Goal: Information Seeking & Learning: Compare options

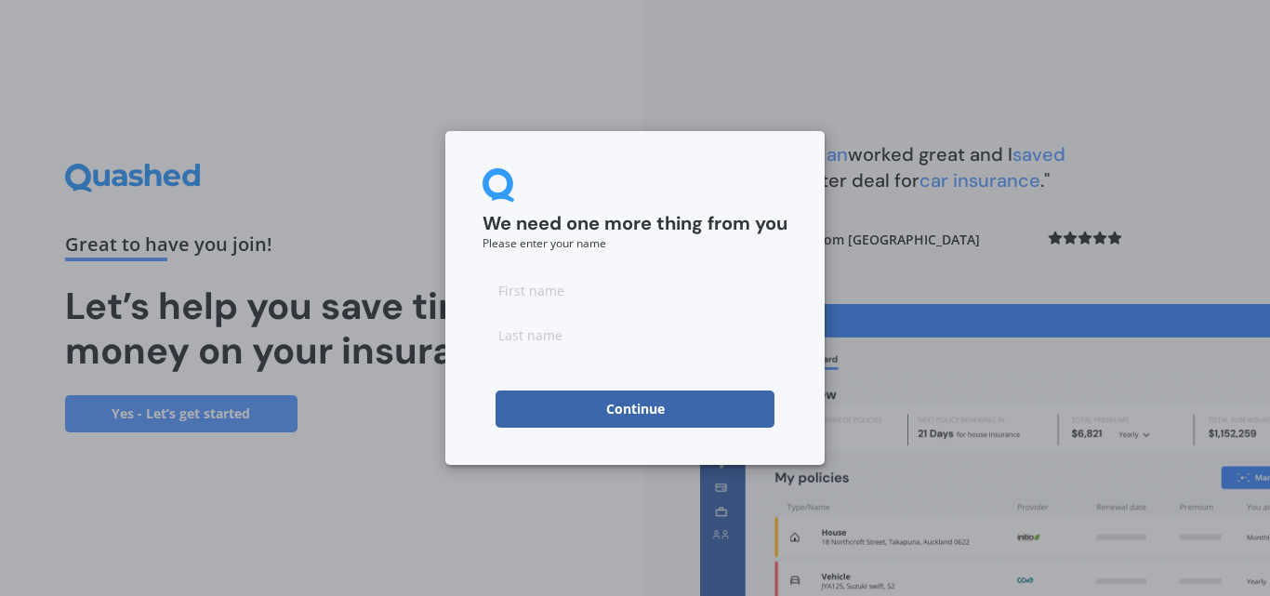
click at [528, 281] on input at bounding box center [634, 289] width 305 height 37
type input "Karen"
click at [581, 335] on input at bounding box center [634, 334] width 305 height 37
type input "Villarroel"
click at [607, 402] on button "Continue" at bounding box center [634, 408] width 279 height 37
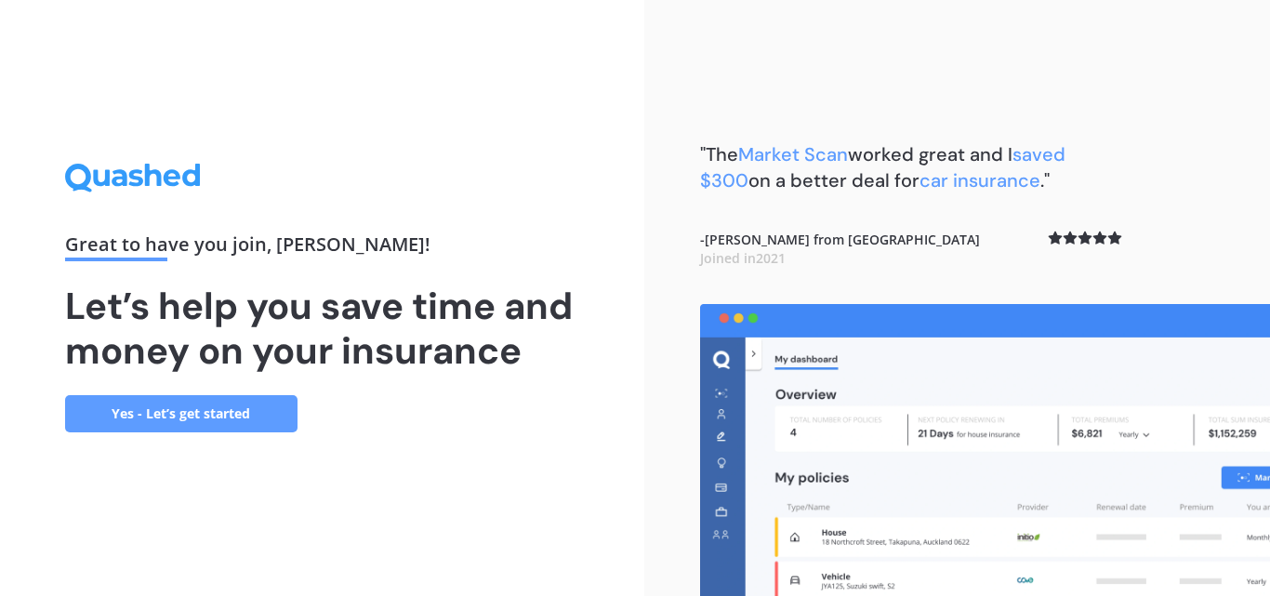
click at [180, 423] on link "Yes - Let’s get started" at bounding box center [181, 413] width 232 height 37
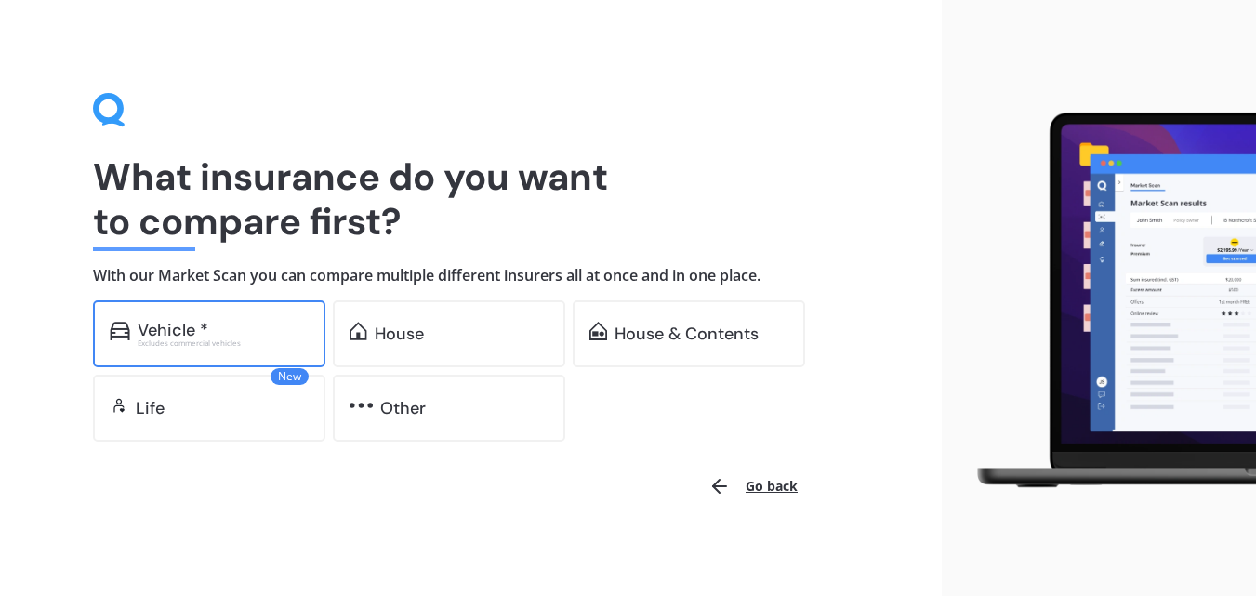
click at [287, 326] on div "Vehicle *" at bounding box center [223, 330] width 171 height 19
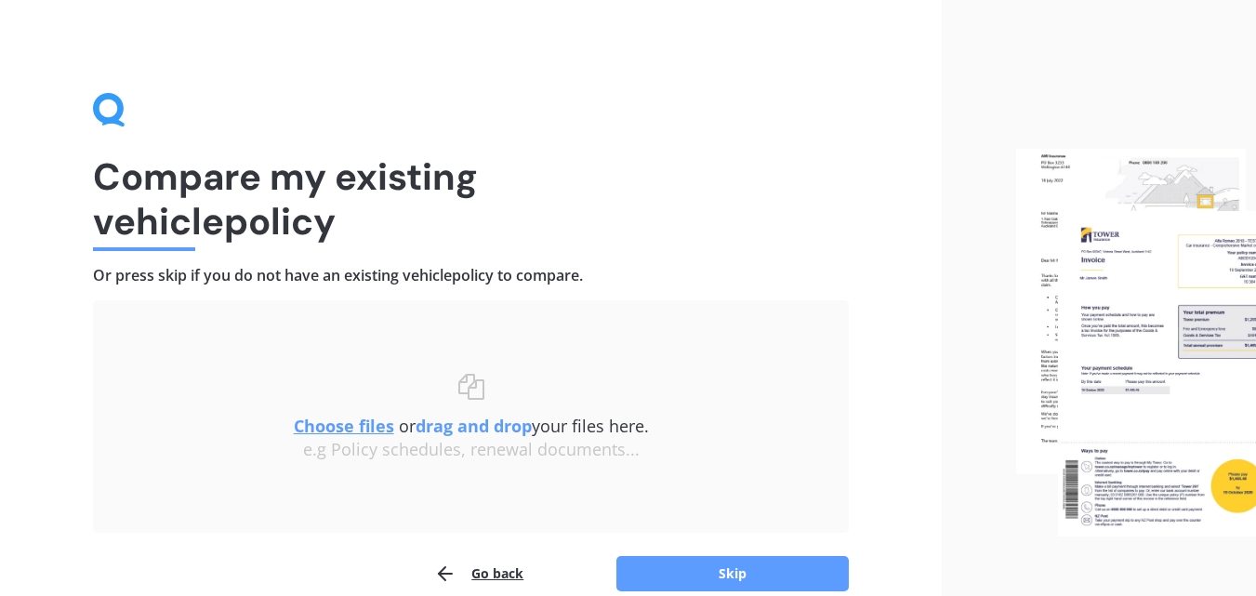
click at [494, 322] on div "Uploading Choose files or drag and drop your files here. Choose files or photos…" at bounding box center [471, 416] width 756 height 232
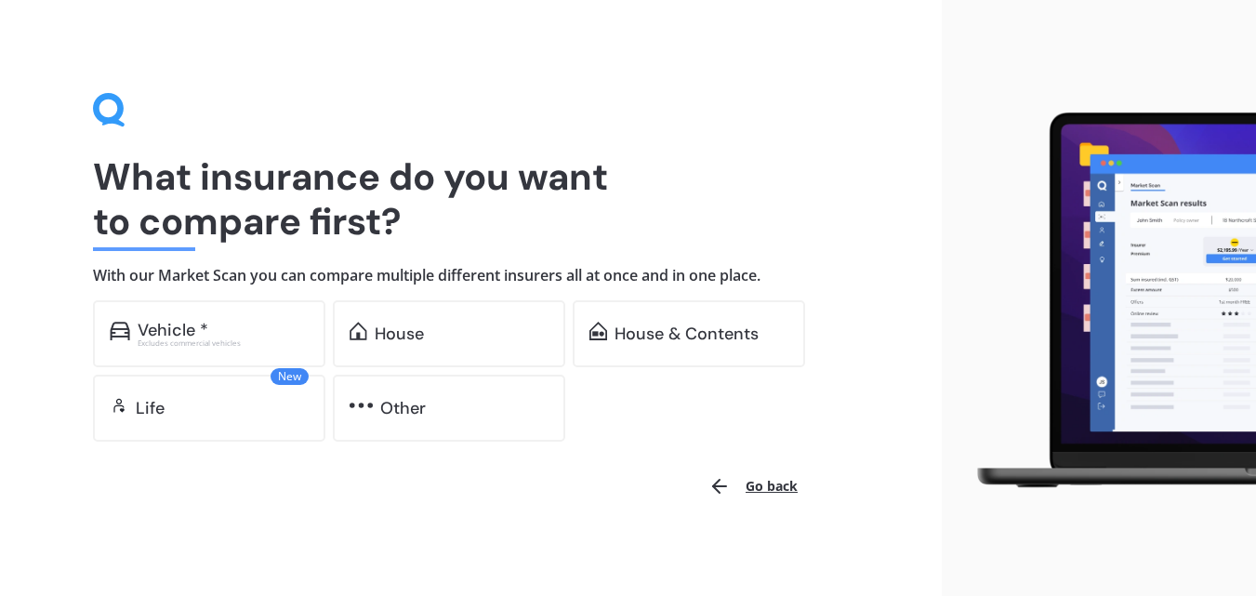
scroll to position [6, 0]
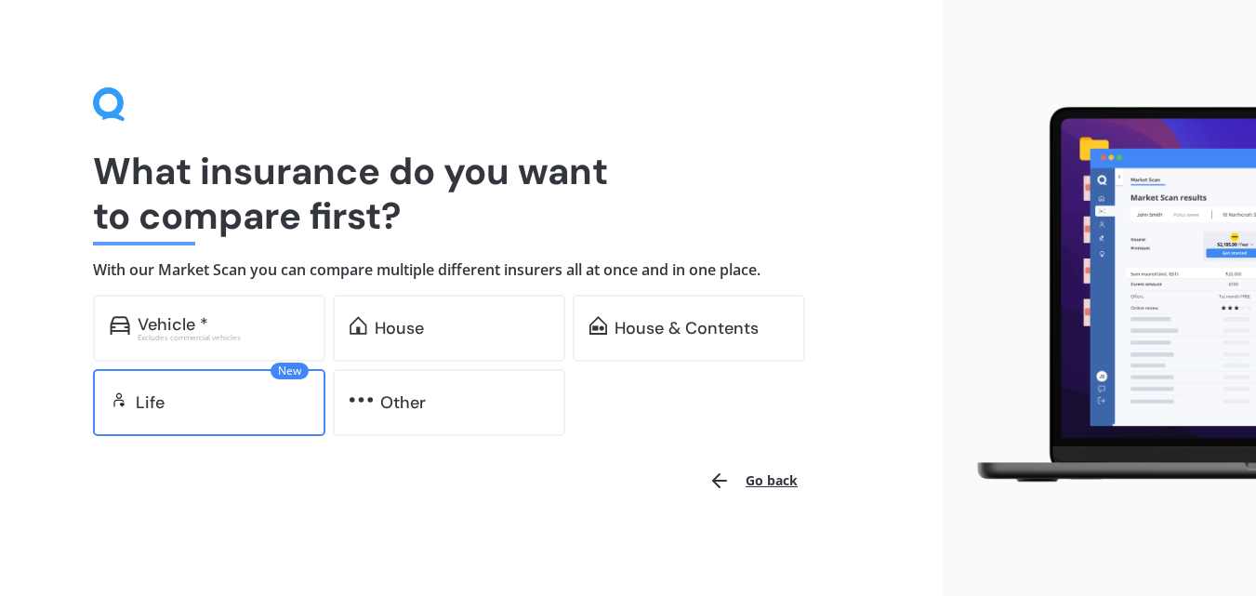
click at [217, 409] on div "Life" at bounding box center [222, 402] width 173 height 19
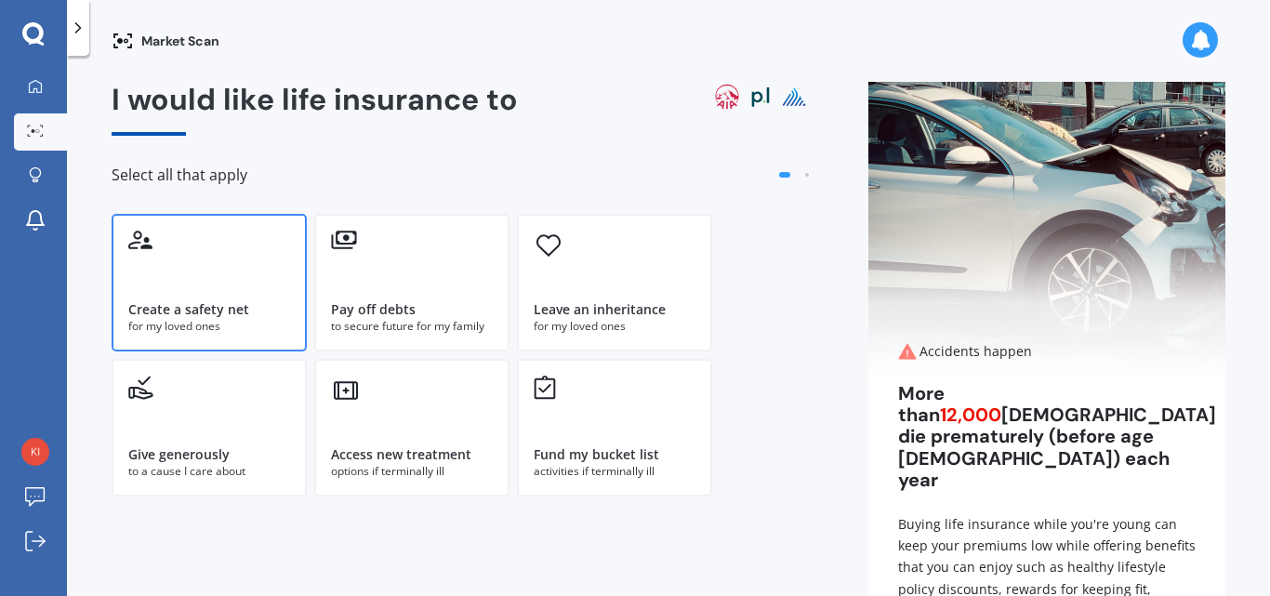
click at [199, 296] on div "Create a safety net for my loved ones" at bounding box center [209, 283] width 195 height 138
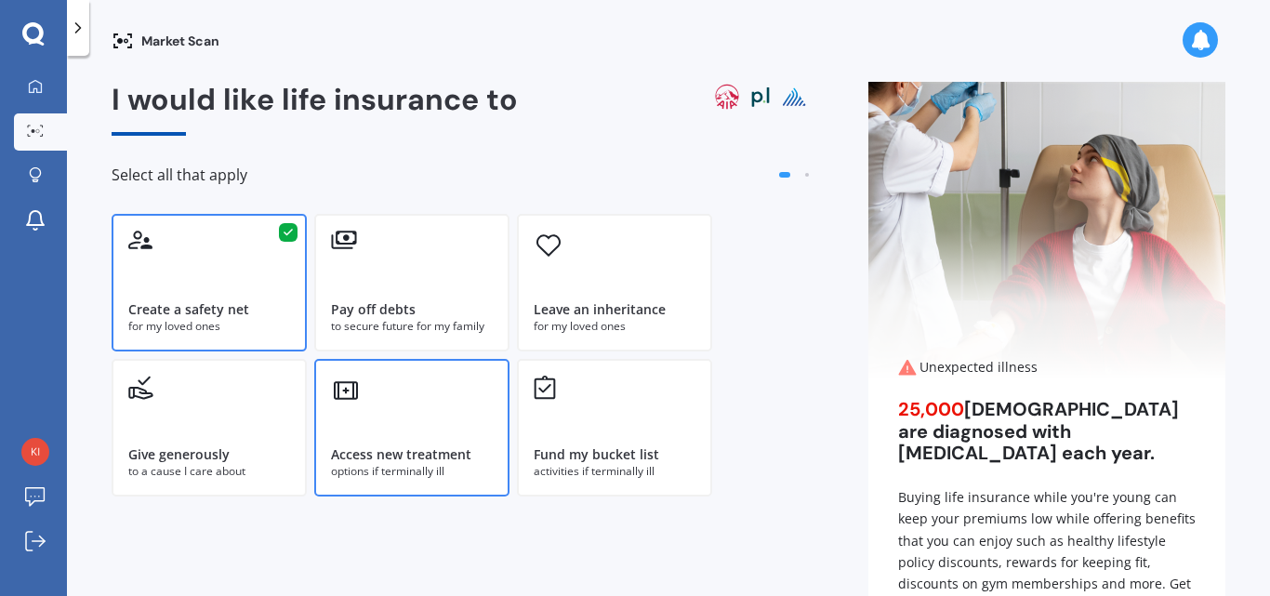
click at [384, 418] on div "Access new treatment options if terminally ill" at bounding box center [411, 428] width 195 height 138
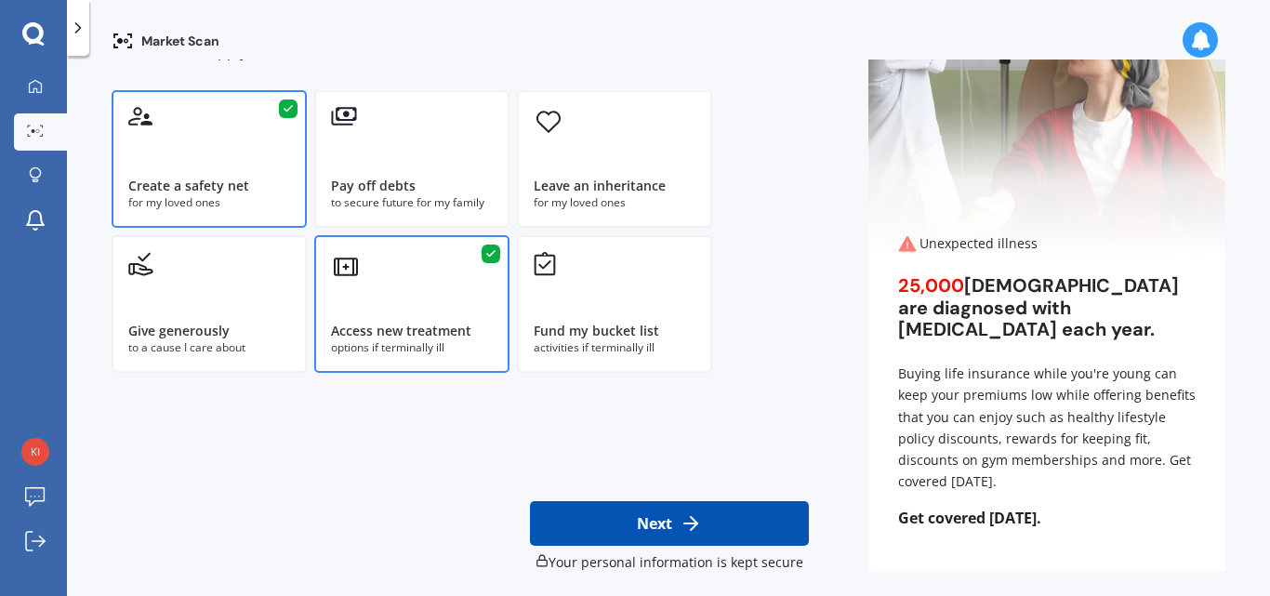
scroll to position [133, 0]
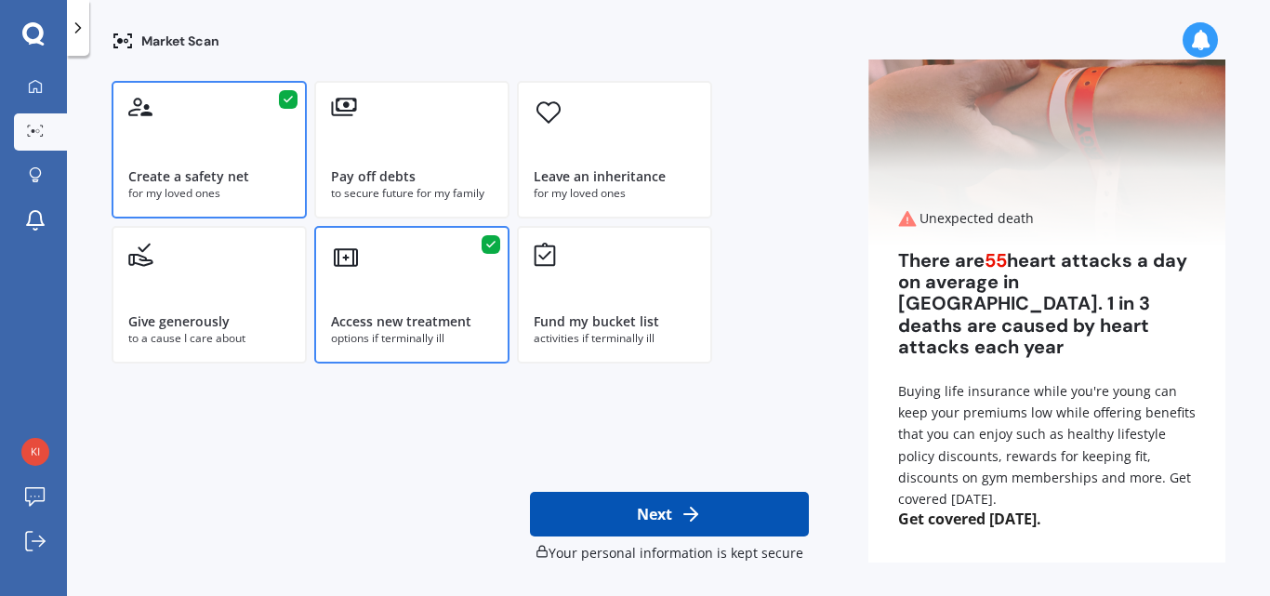
click at [628, 508] on button "Next" at bounding box center [669, 514] width 279 height 45
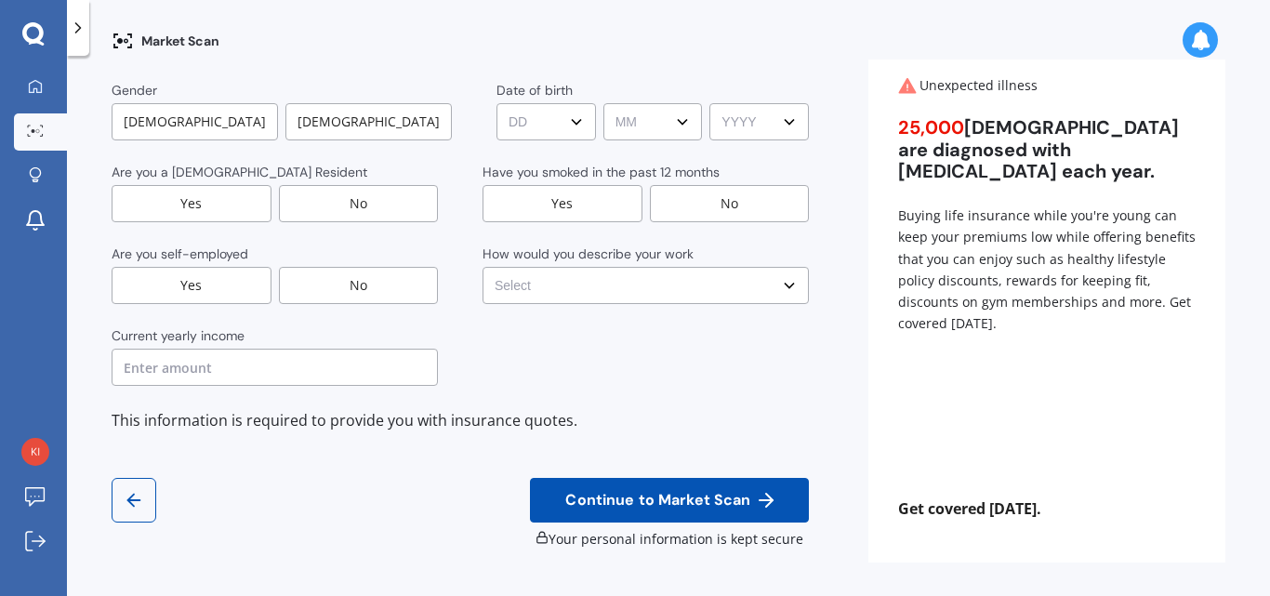
scroll to position [0, 0]
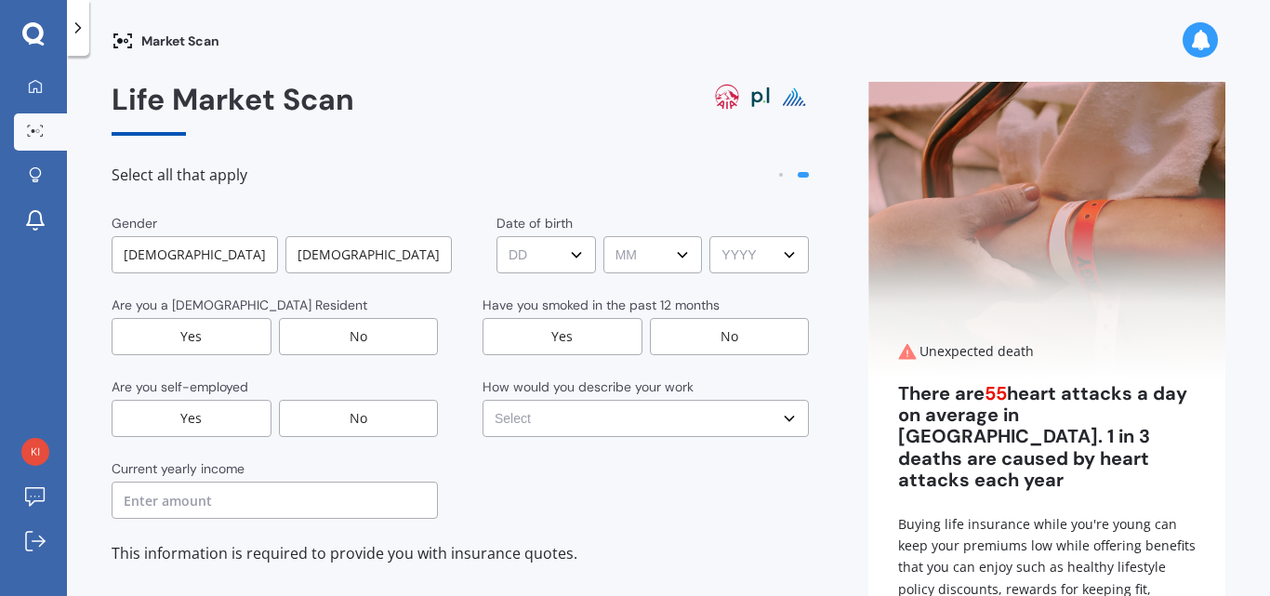
click at [374, 249] on div "Female" at bounding box center [368, 254] width 166 height 37
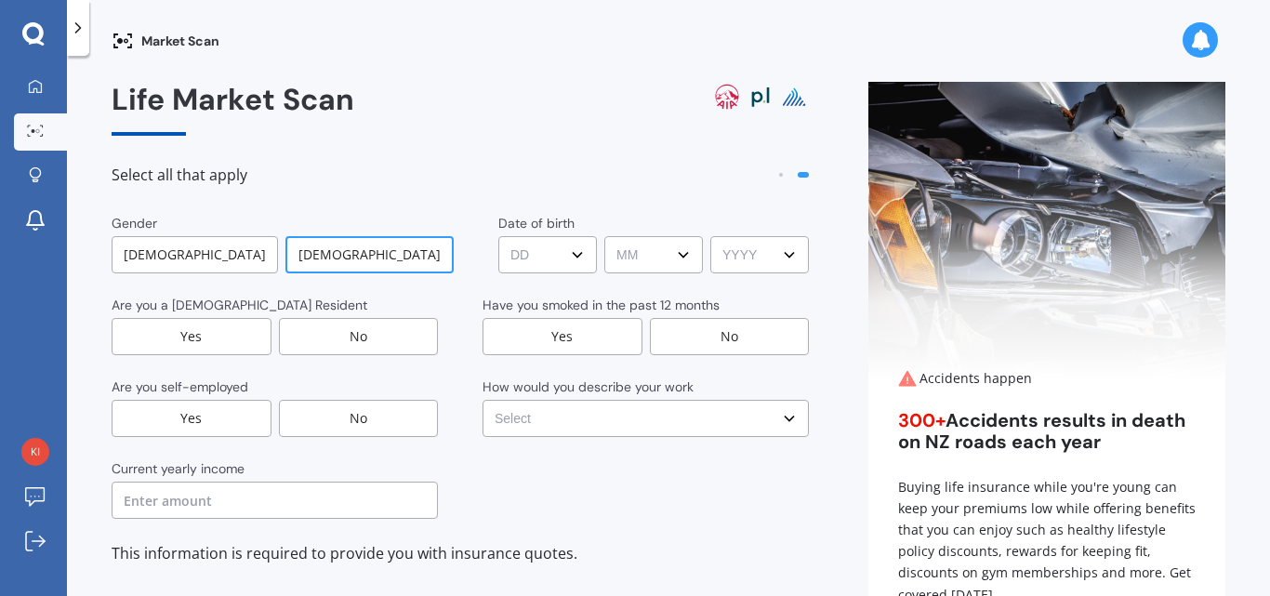
click at [566, 259] on select "DD DD 01 02 03 04 05 06 07 08 09 10 11 12 13 14 15 16 17 18 19 20 21 22 23 24 2…" at bounding box center [547, 254] width 99 height 37
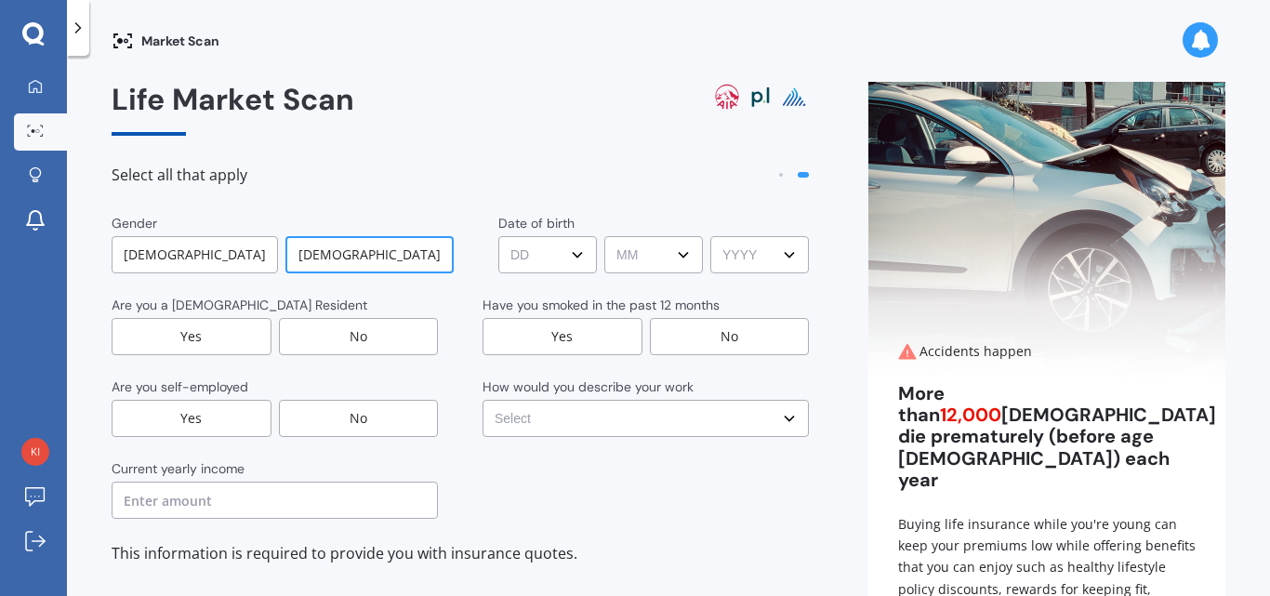
select select "22"
click at [498, 236] on select "DD DD 01 02 03 04 05 06 07 08 09 10 11 12 13 14 15 16 17 18 19 20 21 22 23 24 2…" at bounding box center [547, 254] width 99 height 37
click at [673, 255] on select "MM MM 01 02 03 04 05 06 07 08 09 10 11 12" at bounding box center [653, 254] width 99 height 37
select select "06"
click at [604, 236] on select "MM MM 01 02 03 04 05 06 07 08 09 10 11 12" at bounding box center [653, 254] width 99 height 37
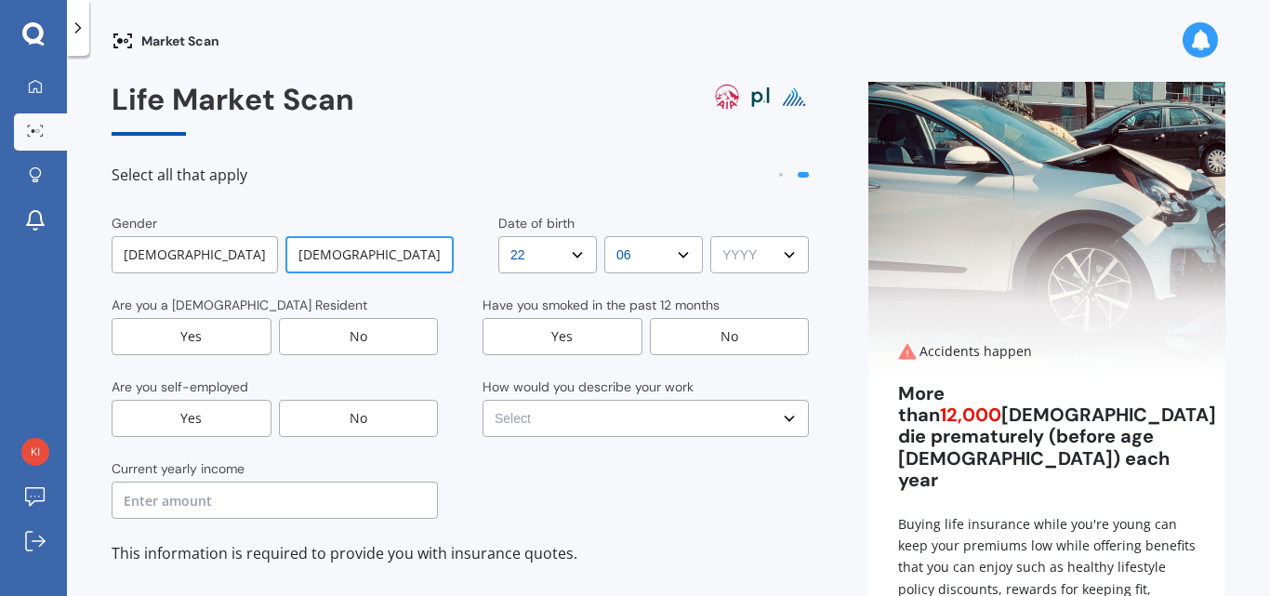
click at [778, 258] on select "YYYY YYYY 2009 2008 2007 2006 2005 2004 2003 2002 2001 2000 1999 1998 1997 1996…" at bounding box center [759, 254] width 99 height 37
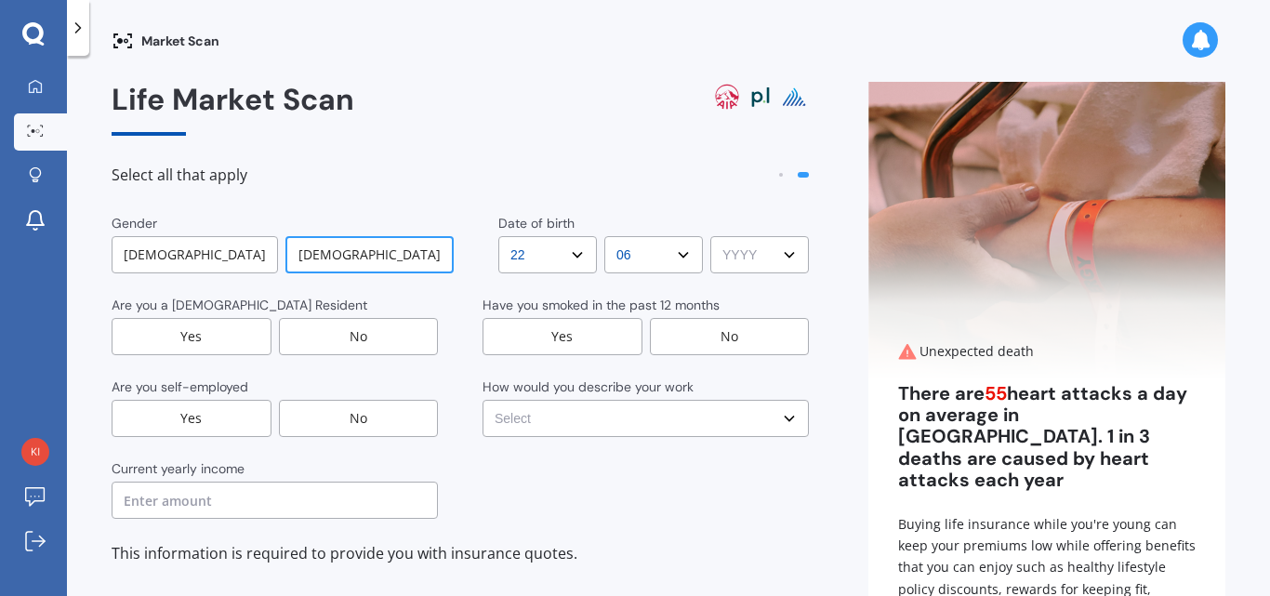
select select "1973"
click at [710, 236] on select "YYYY YYYY 2009 2008 2007 2006 2005 2004 2003 2002 2001 2000 1999 1998 1997 1996…" at bounding box center [759, 254] width 99 height 37
click at [231, 335] on div "Yes" at bounding box center [192, 336] width 160 height 37
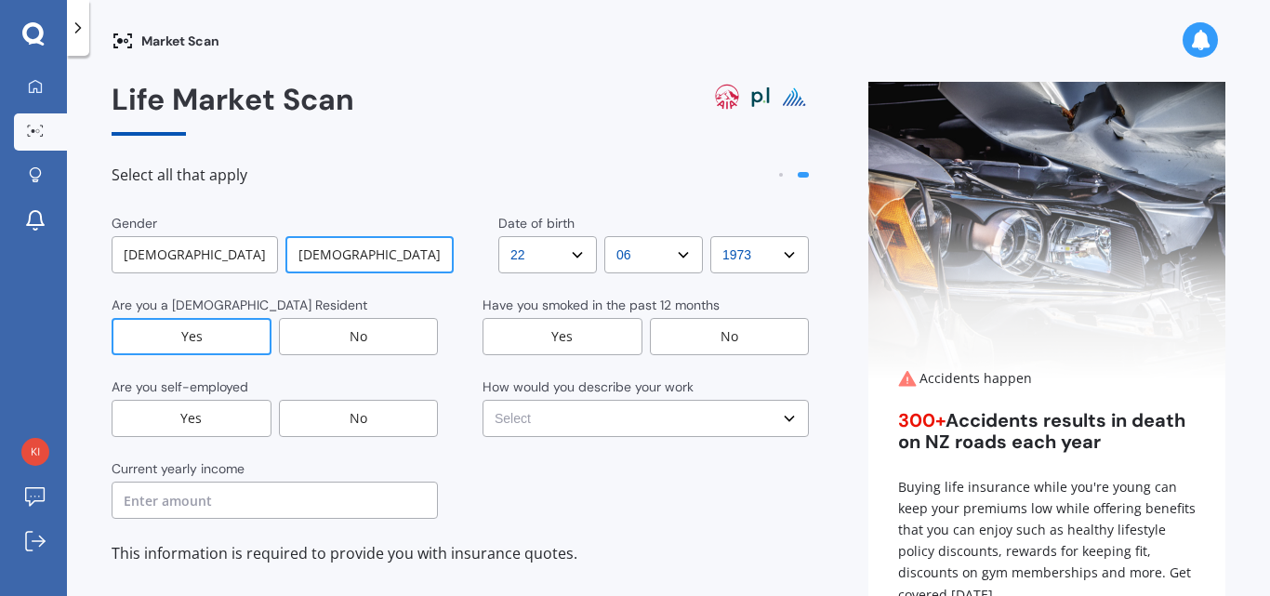
click at [680, 333] on div "No" at bounding box center [730, 336] width 160 height 37
click at [358, 426] on div "No" at bounding box center [359, 418] width 160 height 37
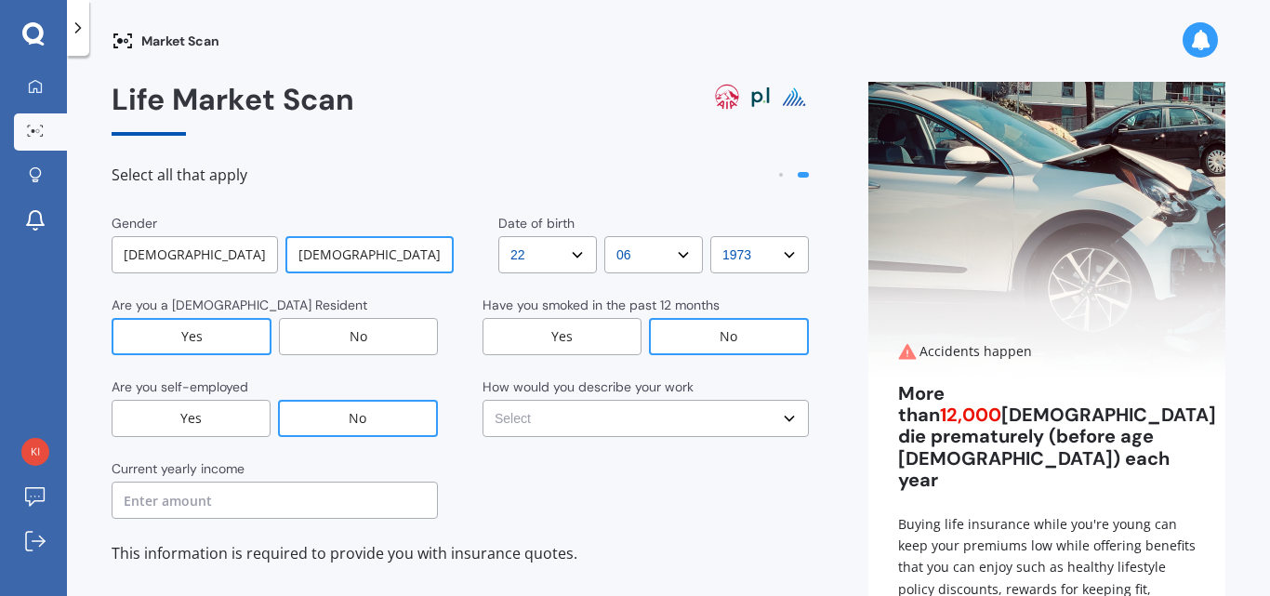
click at [782, 418] on select "Select No manual work e.g. lawyer, consultant, engineer Light manual work e.g. …" at bounding box center [645, 418] width 326 height 37
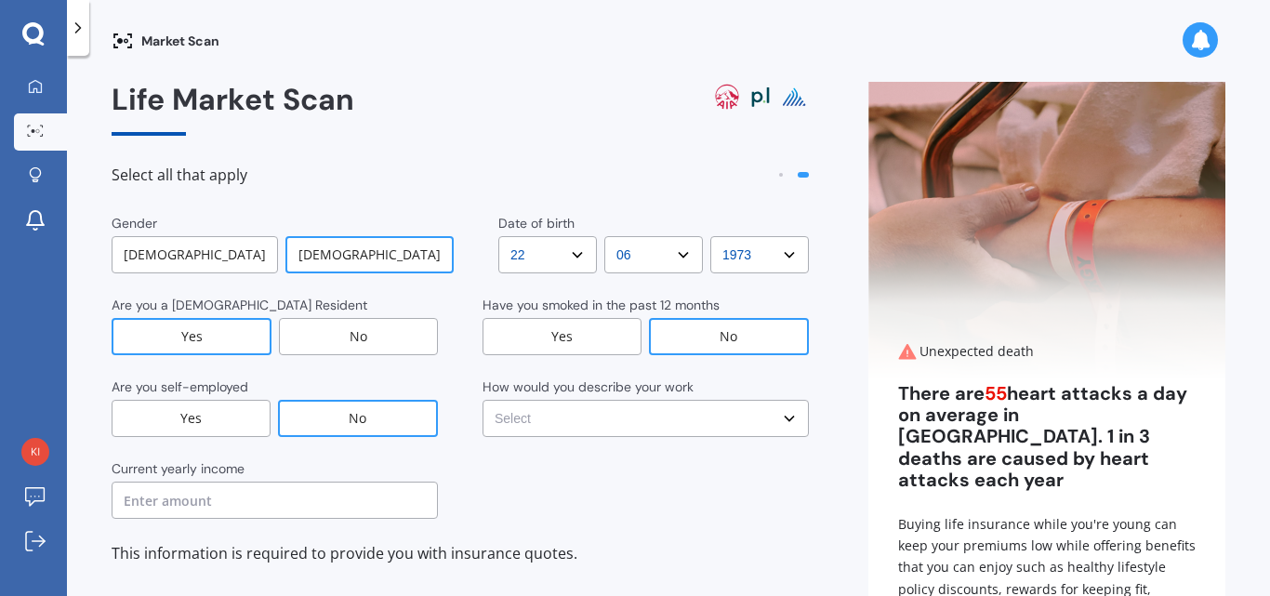
select select "Working less than 20 hours a week or unemployed"
click at [482, 400] on select "Select No manual work e.g. lawyer, consultant, engineer Light manual work e.g. …" at bounding box center [645, 418] width 326 height 37
click at [269, 508] on input "text" at bounding box center [275, 499] width 326 height 37
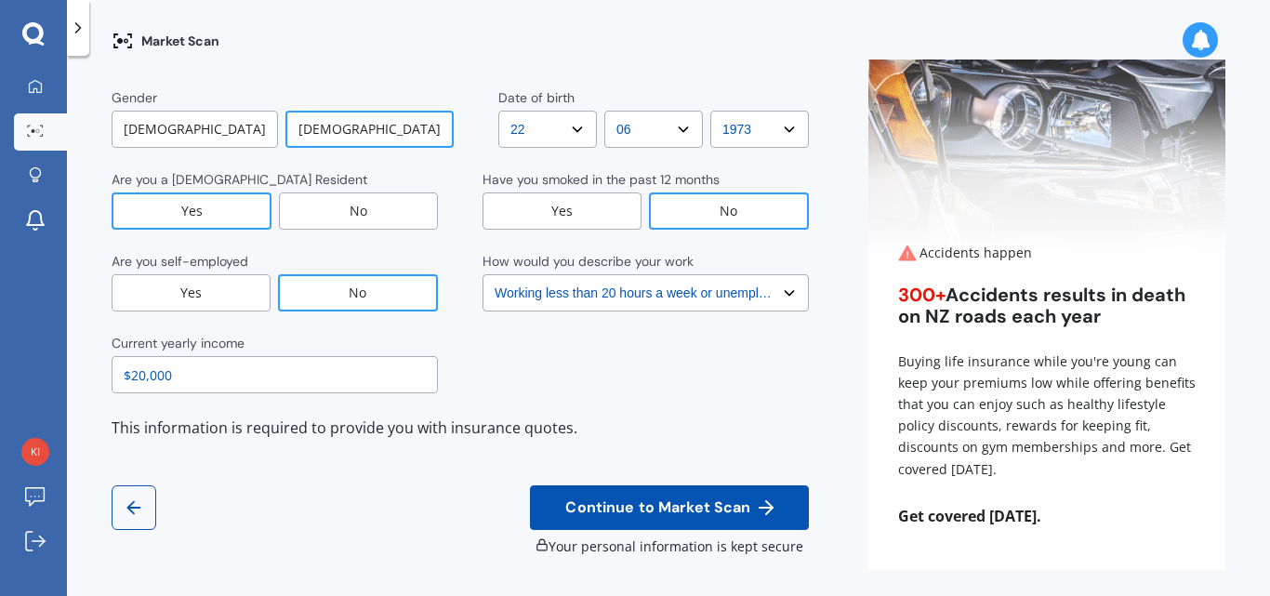
scroll to position [126, 0]
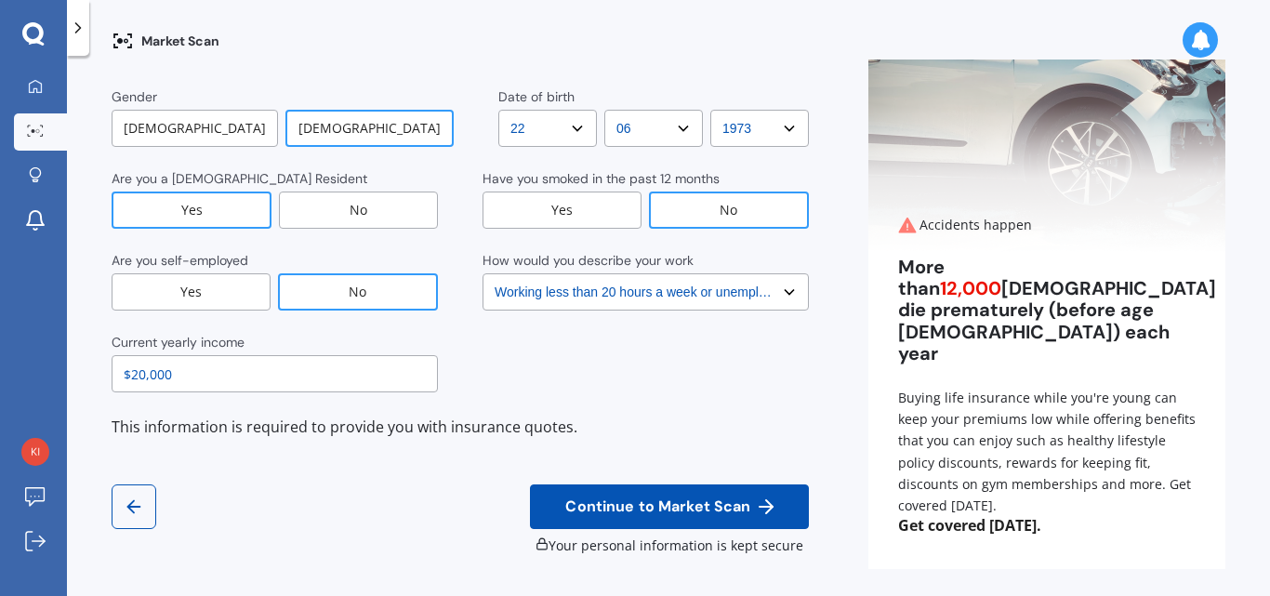
type input "$20,000"
click at [679, 501] on span "Continue to Market Scan" at bounding box center [657, 507] width 192 height 18
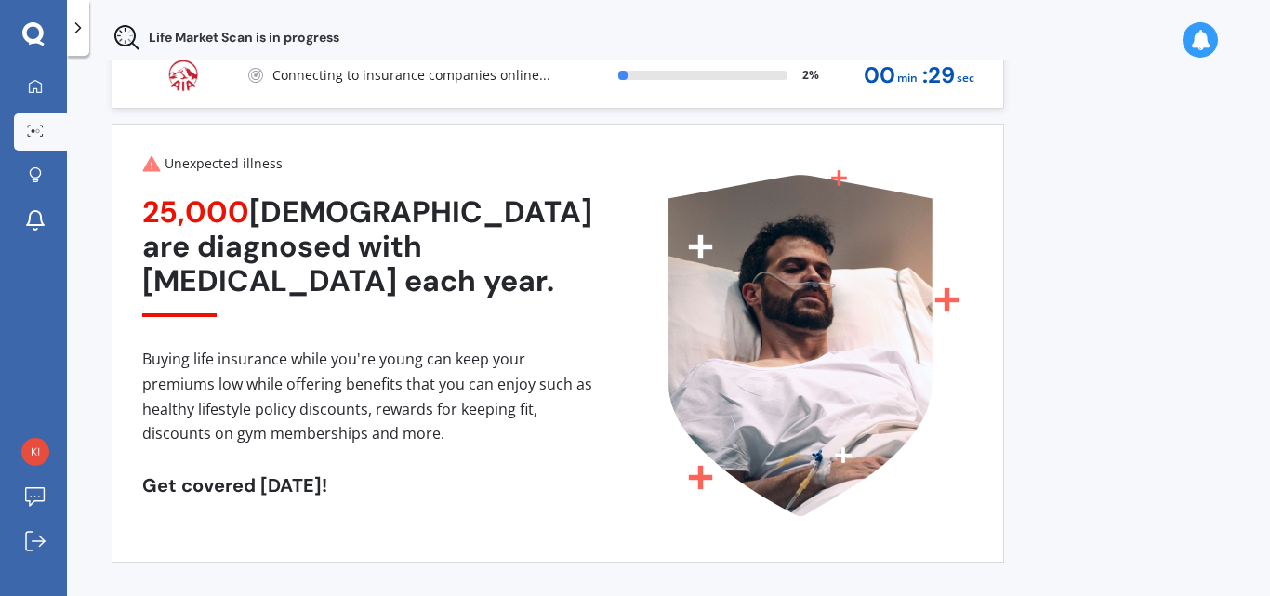
scroll to position [40, 0]
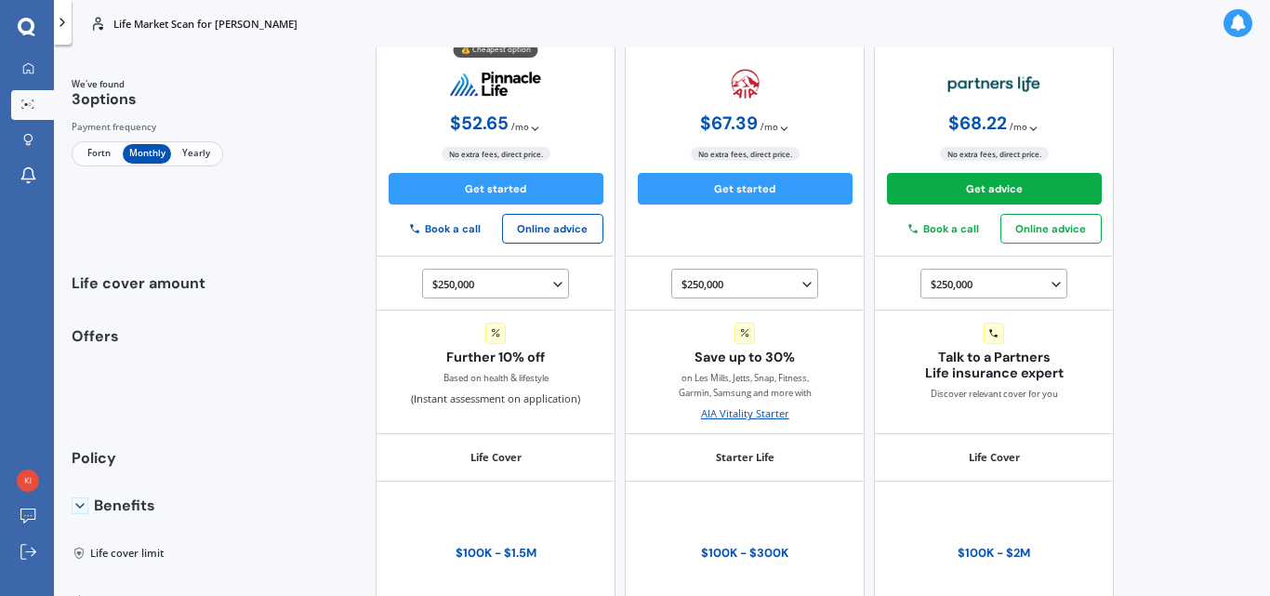
scroll to position [21, 0]
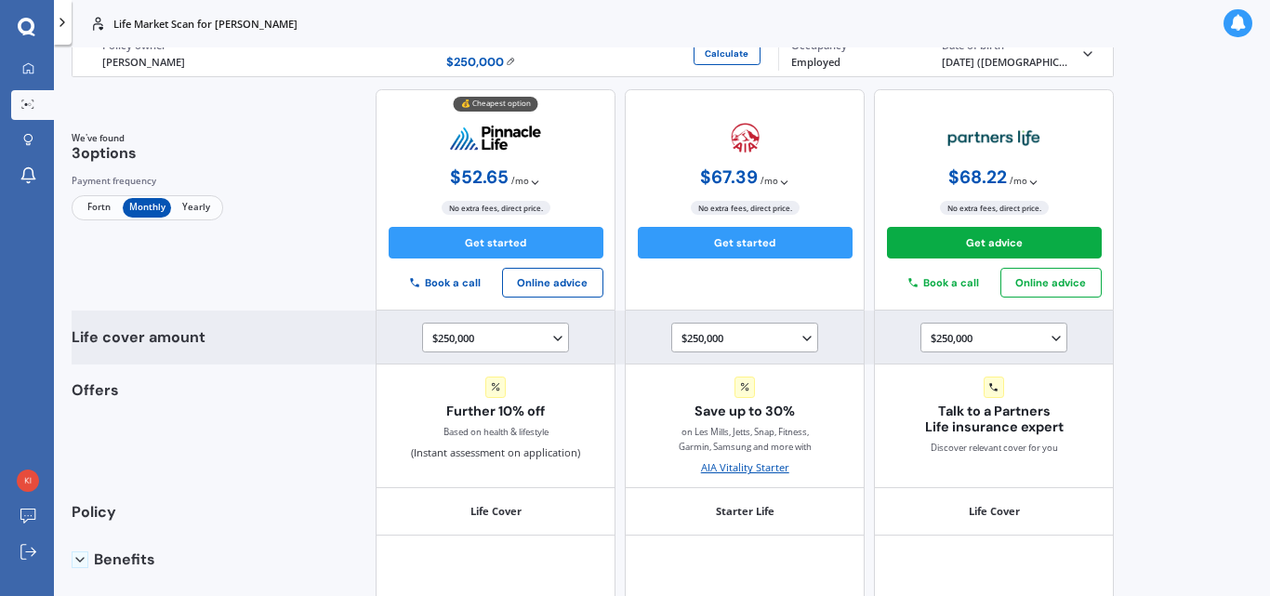
click at [550, 341] on icon at bounding box center [557, 338] width 15 height 15
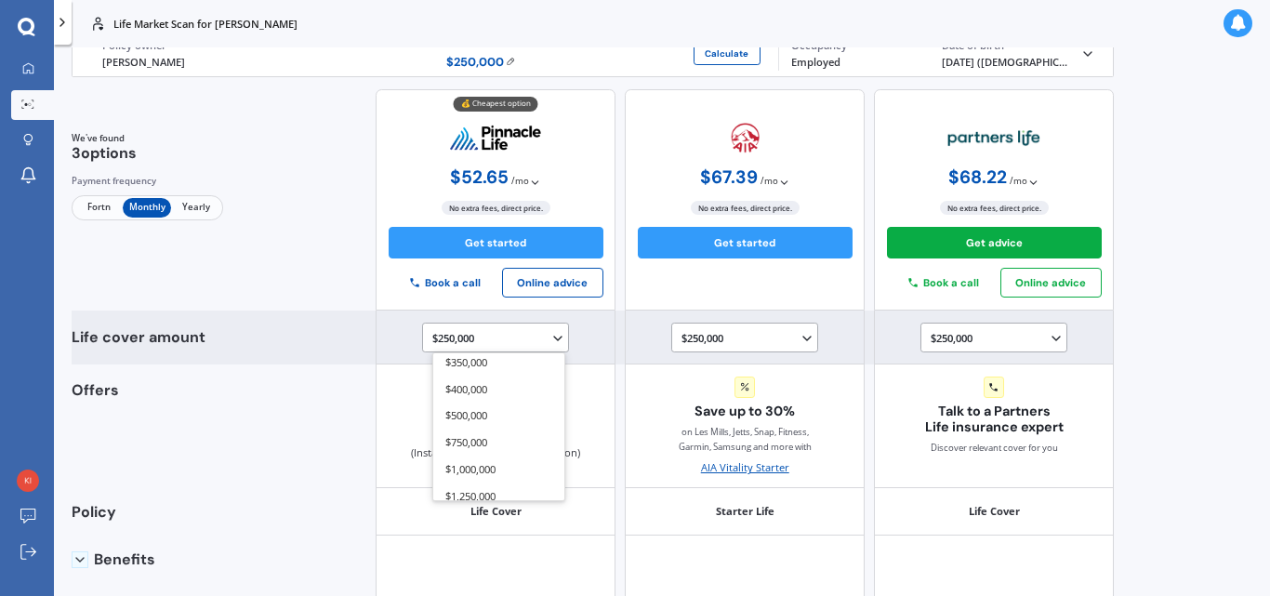
scroll to position [147, 0]
click at [482, 429] on div "$500,000" at bounding box center [498, 435] width 131 height 27
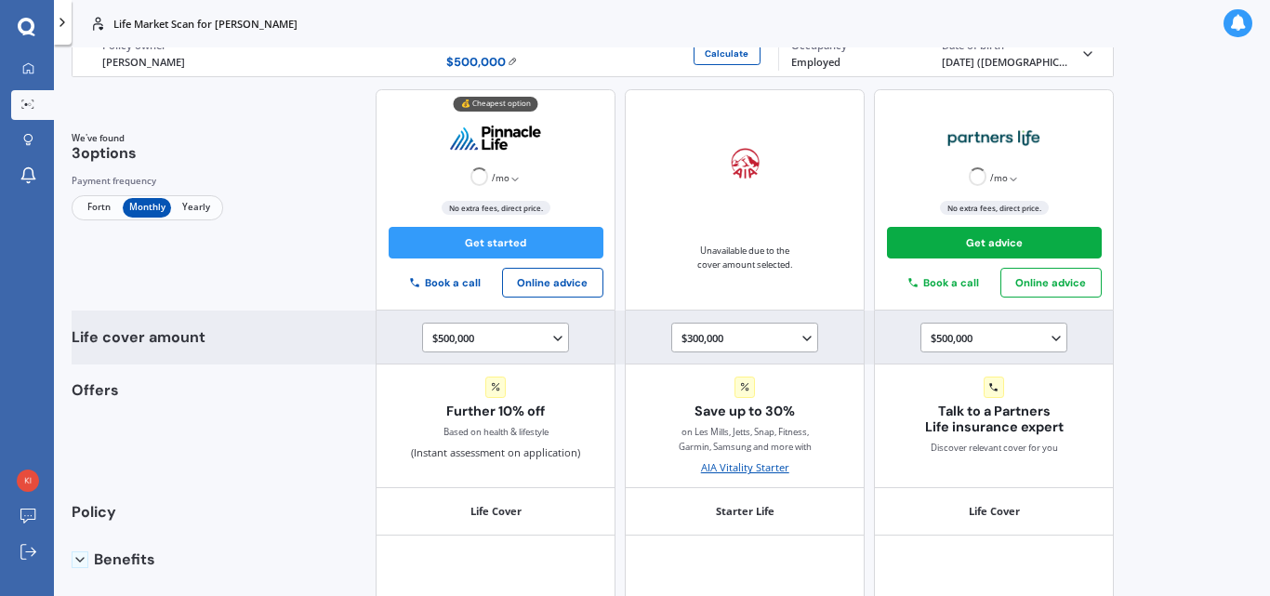
click at [799, 337] on icon at bounding box center [806, 338] width 15 height 15
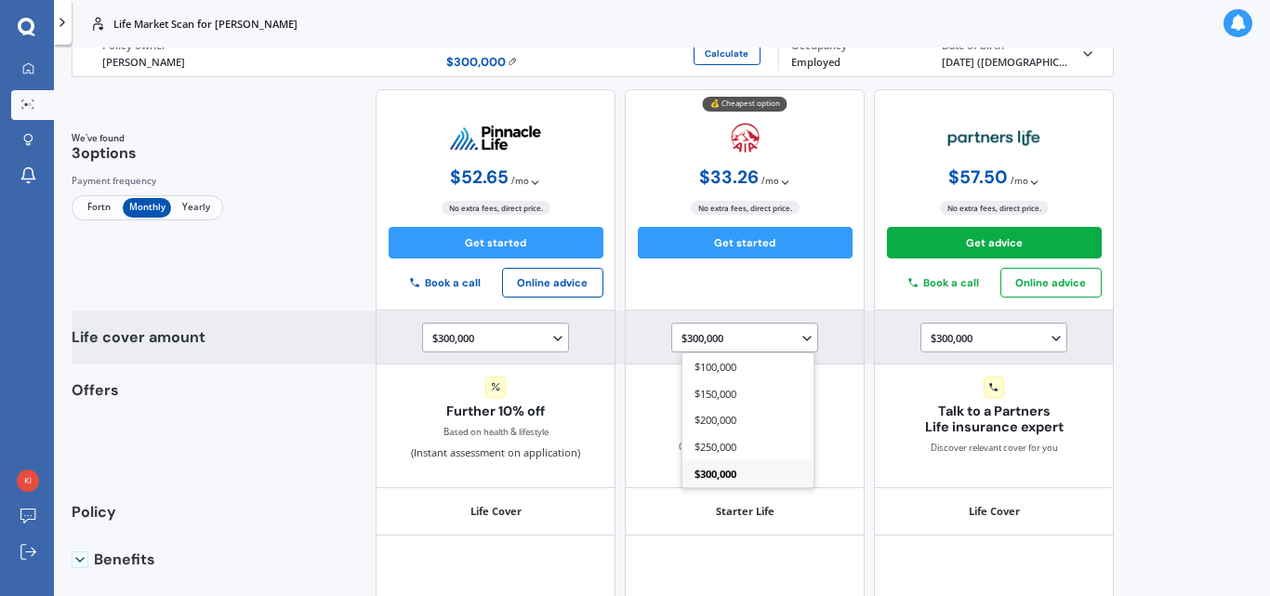
click at [768, 468] on div "$300,000" at bounding box center [747, 473] width 131 height 27
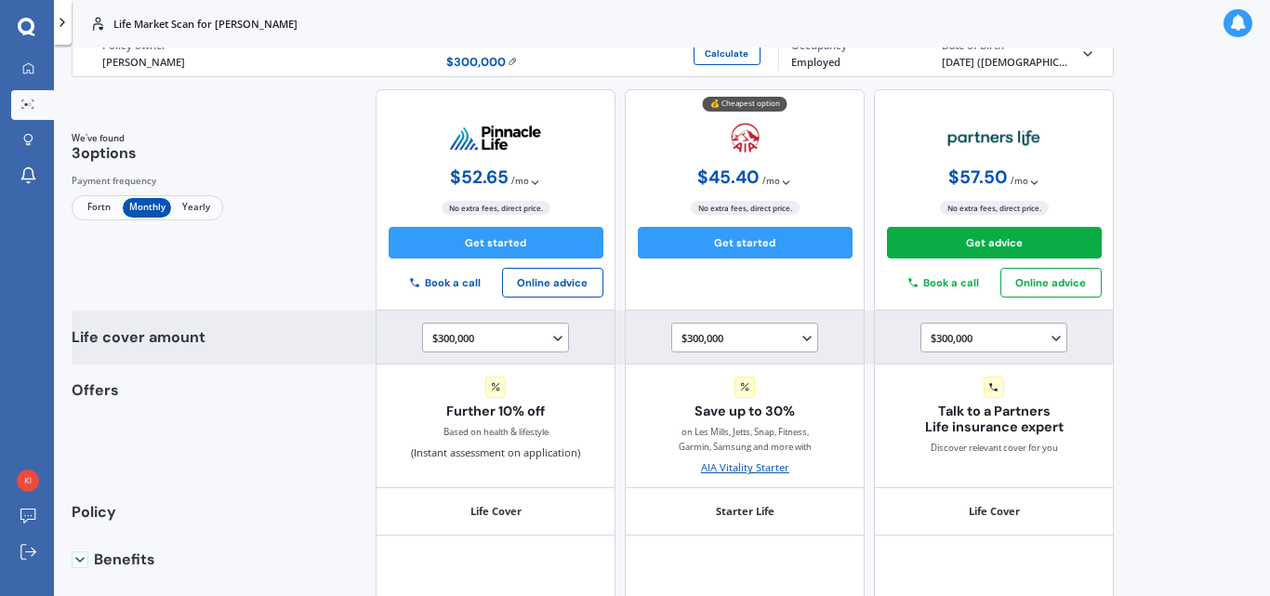
click at [1052, 338] on polyline at bounding box center [1055, 338] width 7 height 4
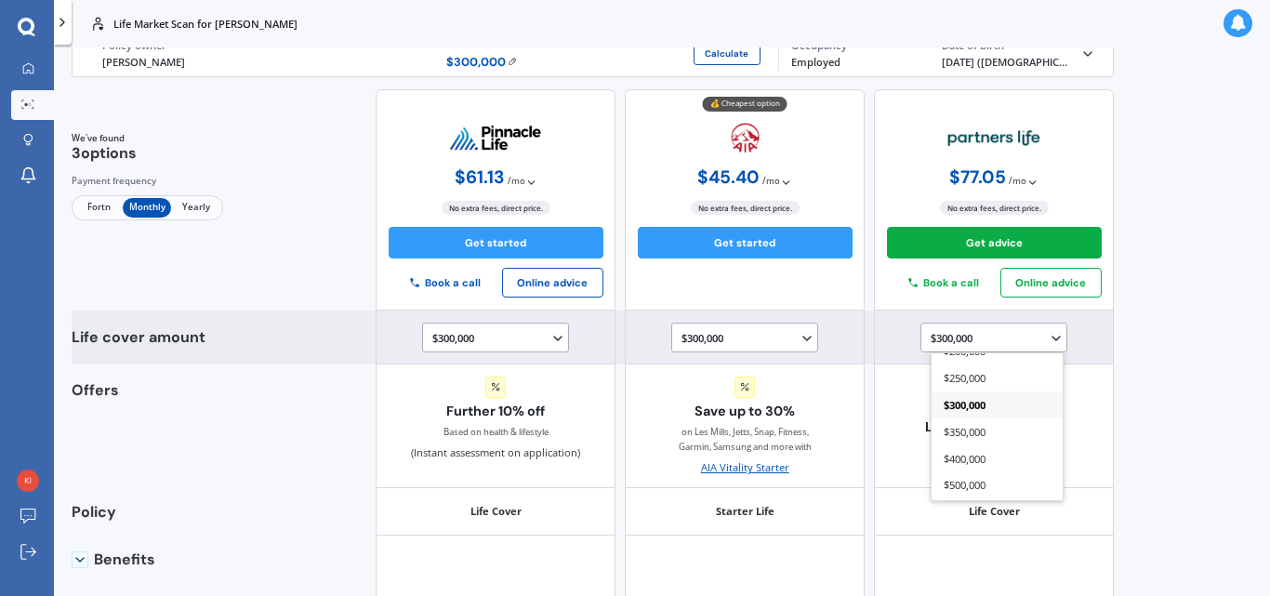
scroll to position [131, 0]
click at [958, 445] on span "$500,000" at bounding box center [964, 449] width 42 height 14
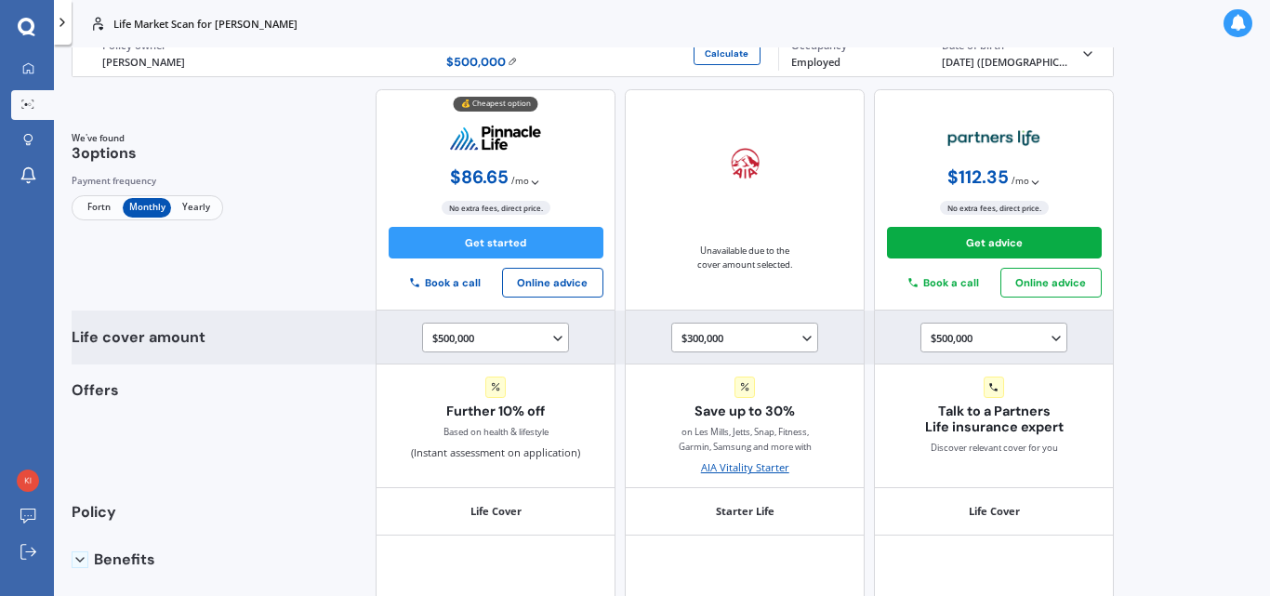
click at [801, 336] on icon at bounding box center [806, 338] width 15 height 15
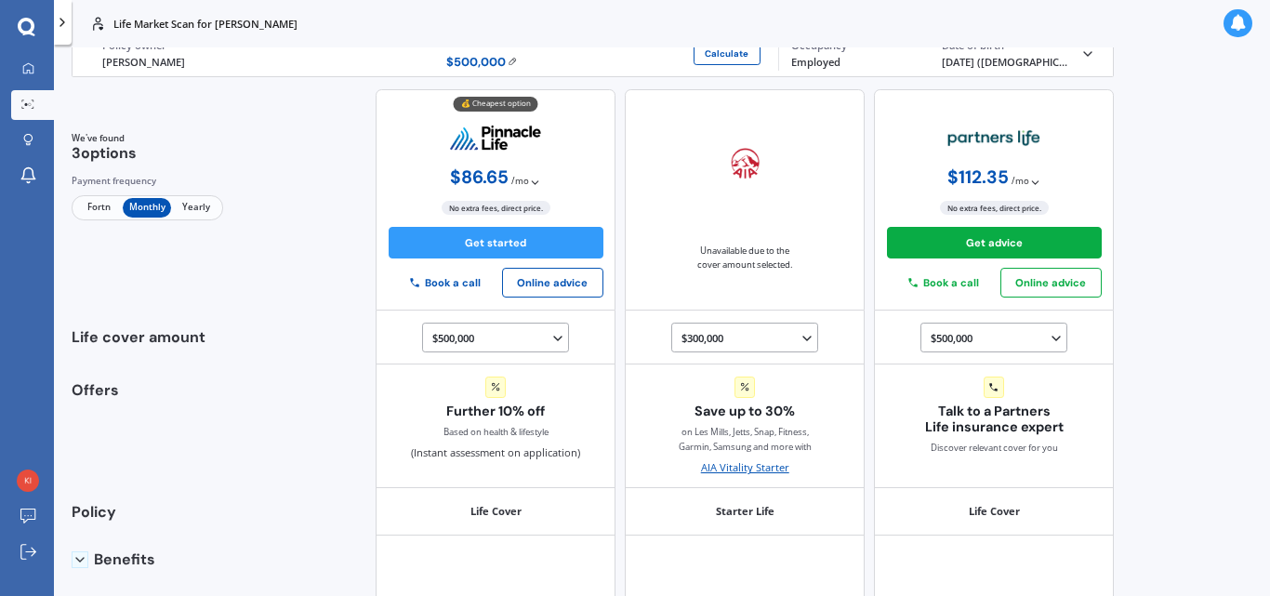
click at [1203, 136] on div "Life Market Scan for Karen Villarroel Life Market Scan for Karen Villarroel Lif…" at bounding box center [662, 298] width 1216 height 596
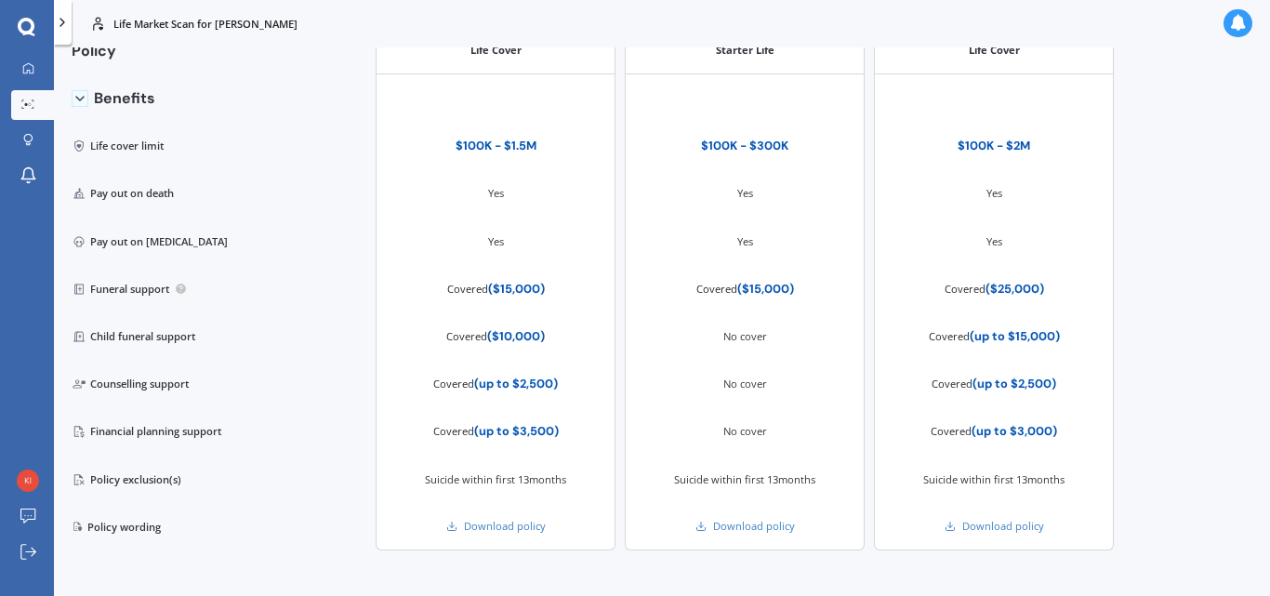
scroll to position [605, 0]
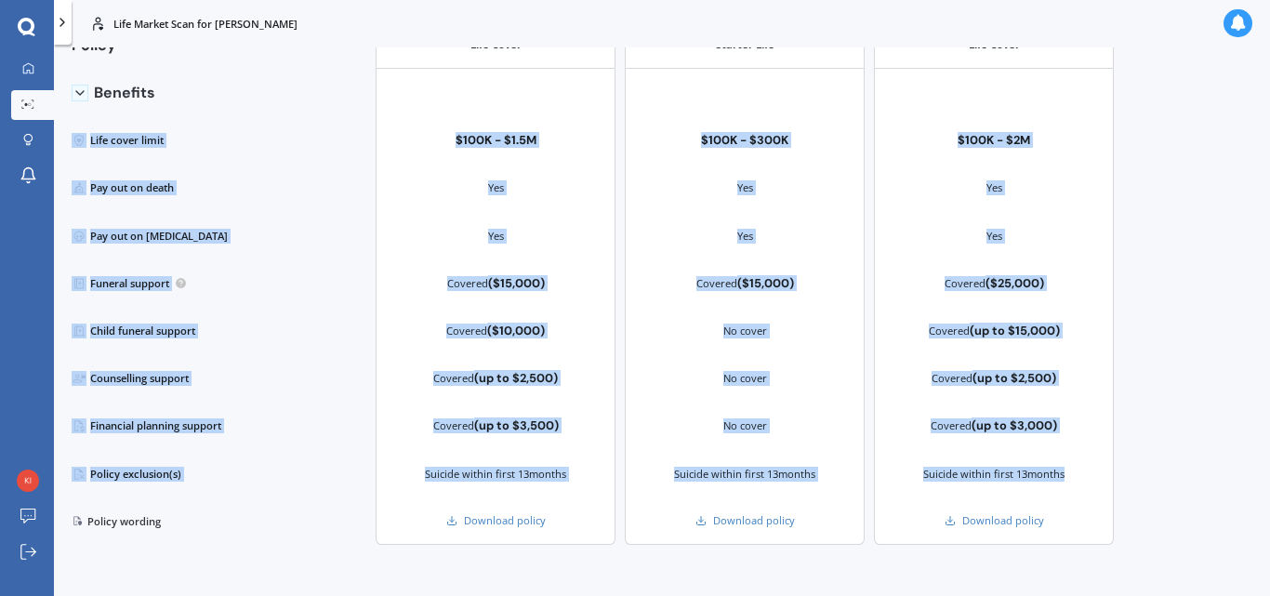
drag, startPoint x: 1116, startPoint y: 471, endPoint x: 1164, endPoint y: 84, distance: 390.5
click at [1164, 84] on div "Life Market Scan for Karen Villarroel Life Market Scan for Karen Villarroel Lif…" at bounding box center [662, 298] width 1216 height 596
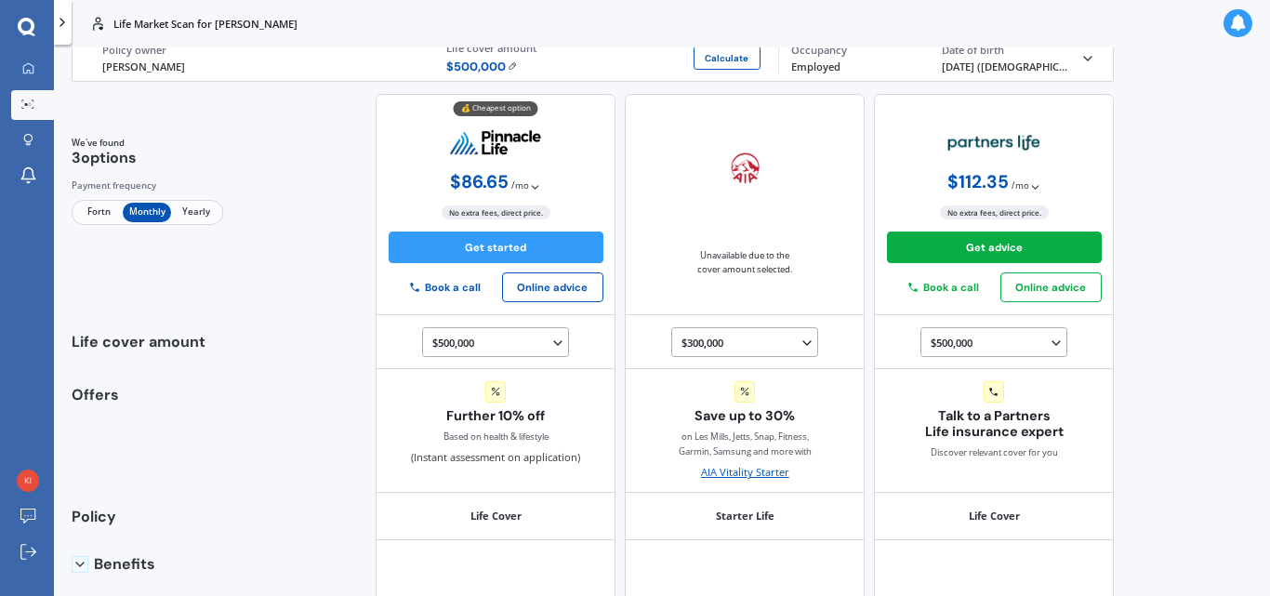
scroll to position [0, 0]
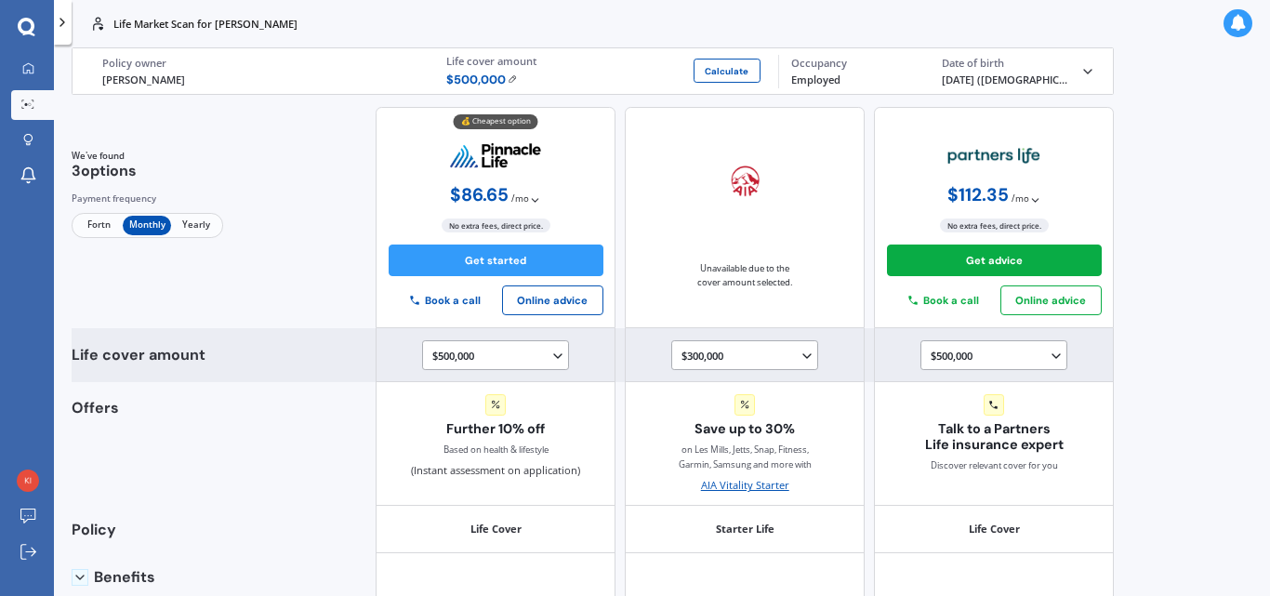
click at [805, 351] on icon at bounding box center [806, 356] width 15 height 15
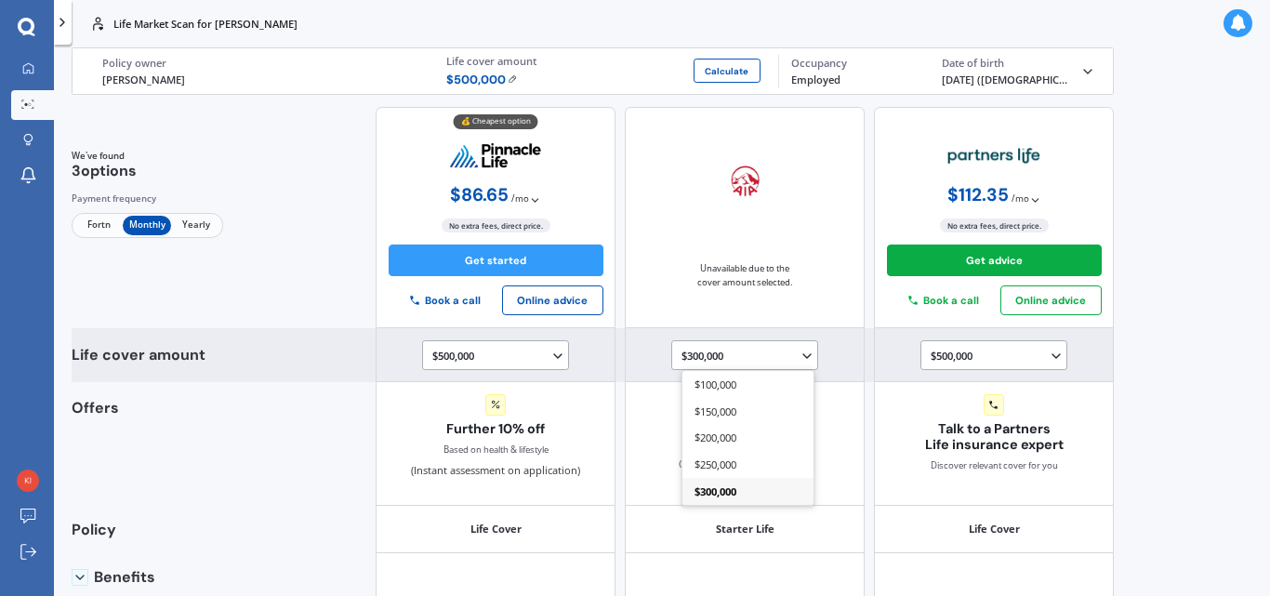
click at [741, 497] on div "$300,000" at bounding box center [747, 491] width 131 height 27
